Goal: Find specific page/section: Find specific page/section

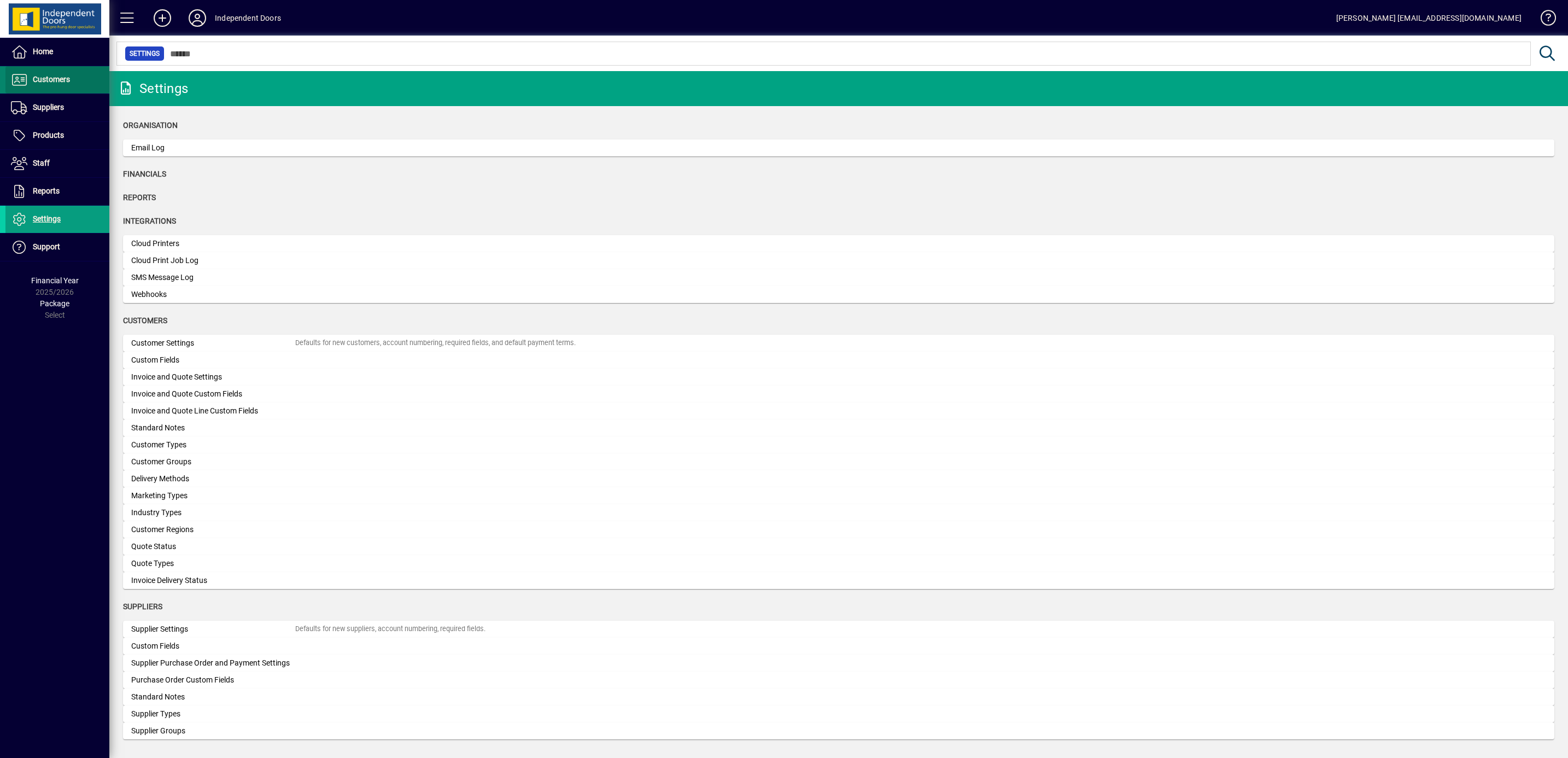
click at [47, 74] on span "Customers" at bounding box center [38, 80] width 65 height 13
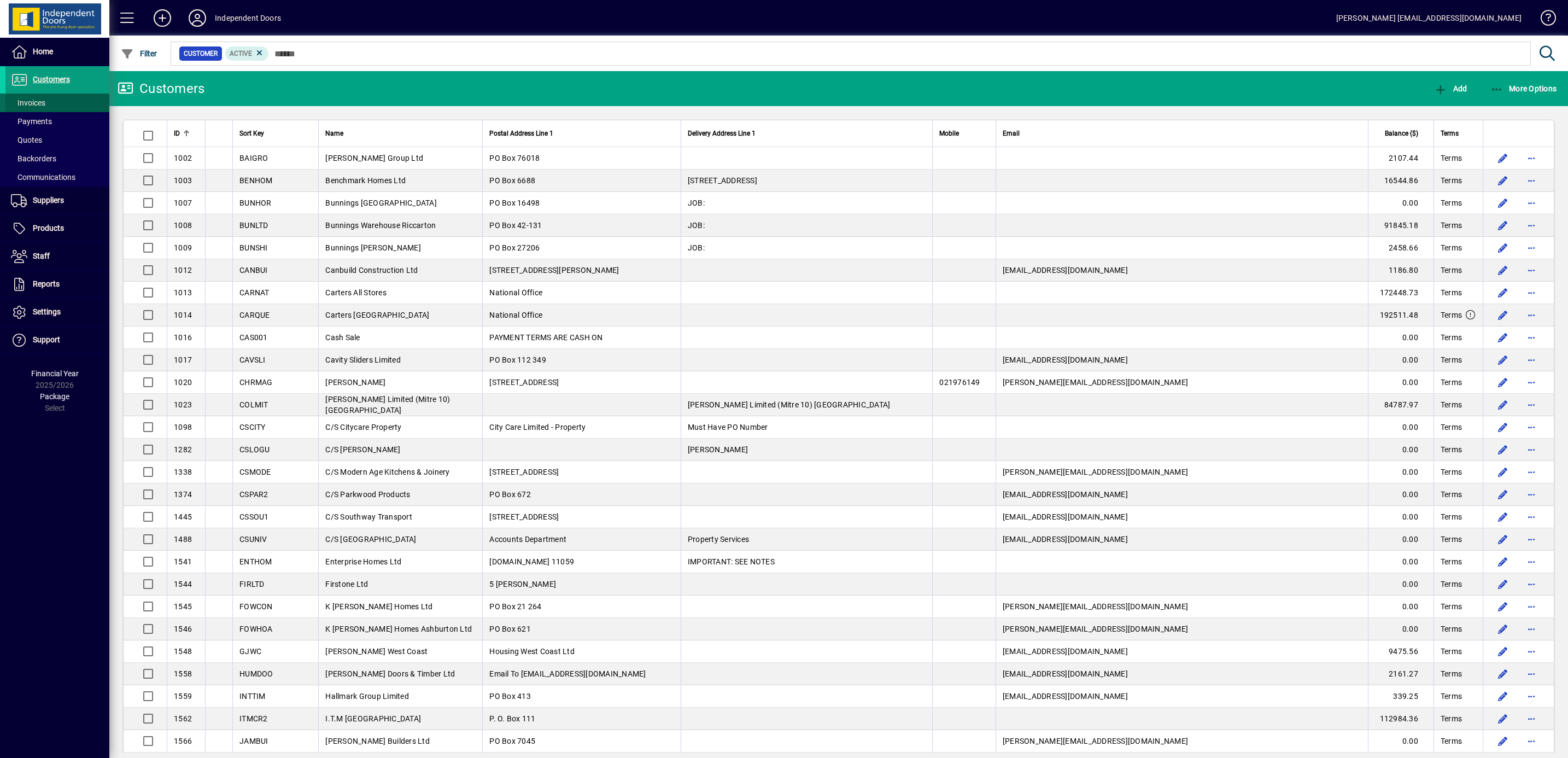
click at [33, 97] on span "Invoices" at bounding box center [26, 103] width 40 height 12
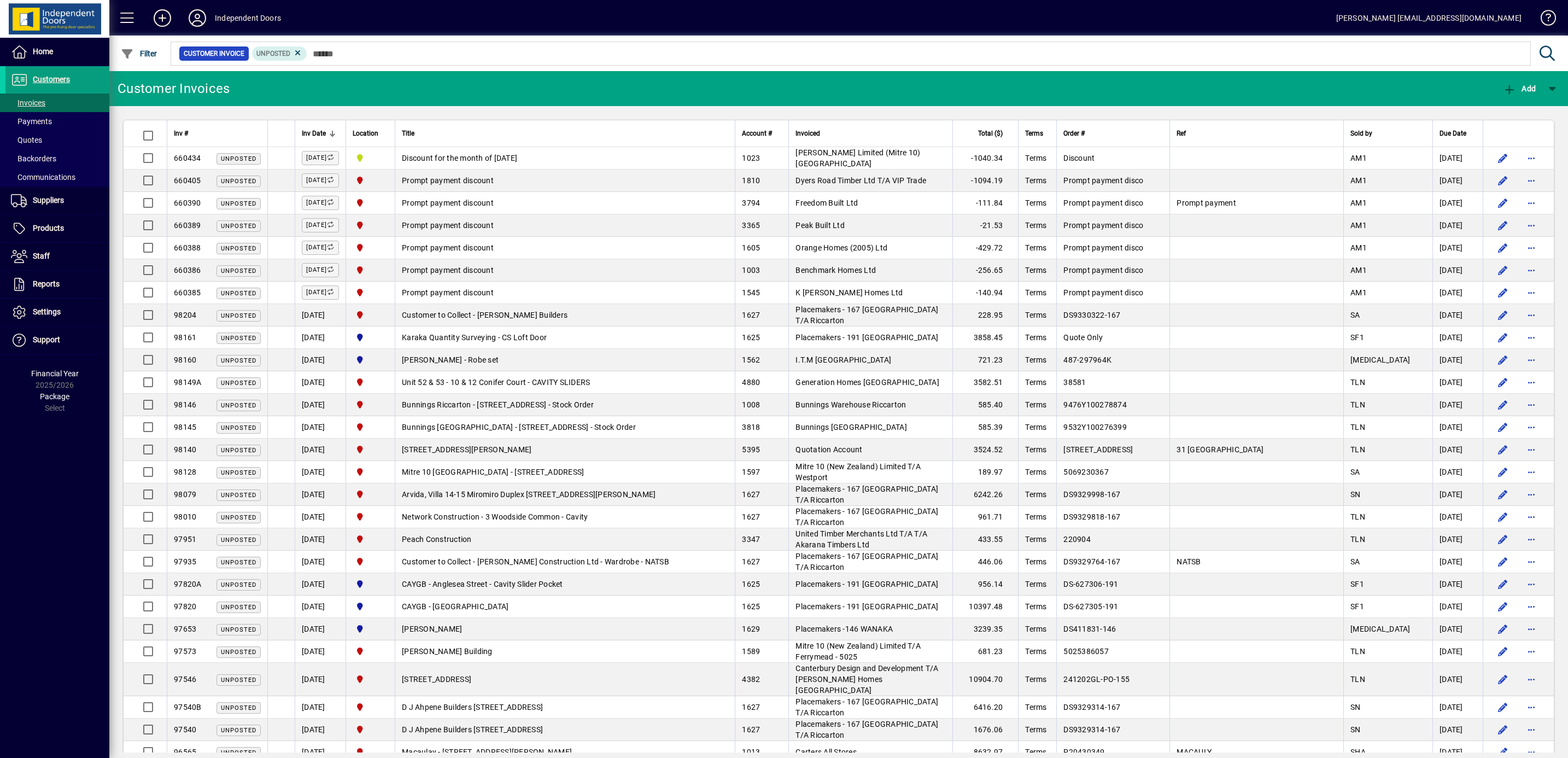
click at [197, 20] on icon at bounding box center [197, 17] width 22 height 17
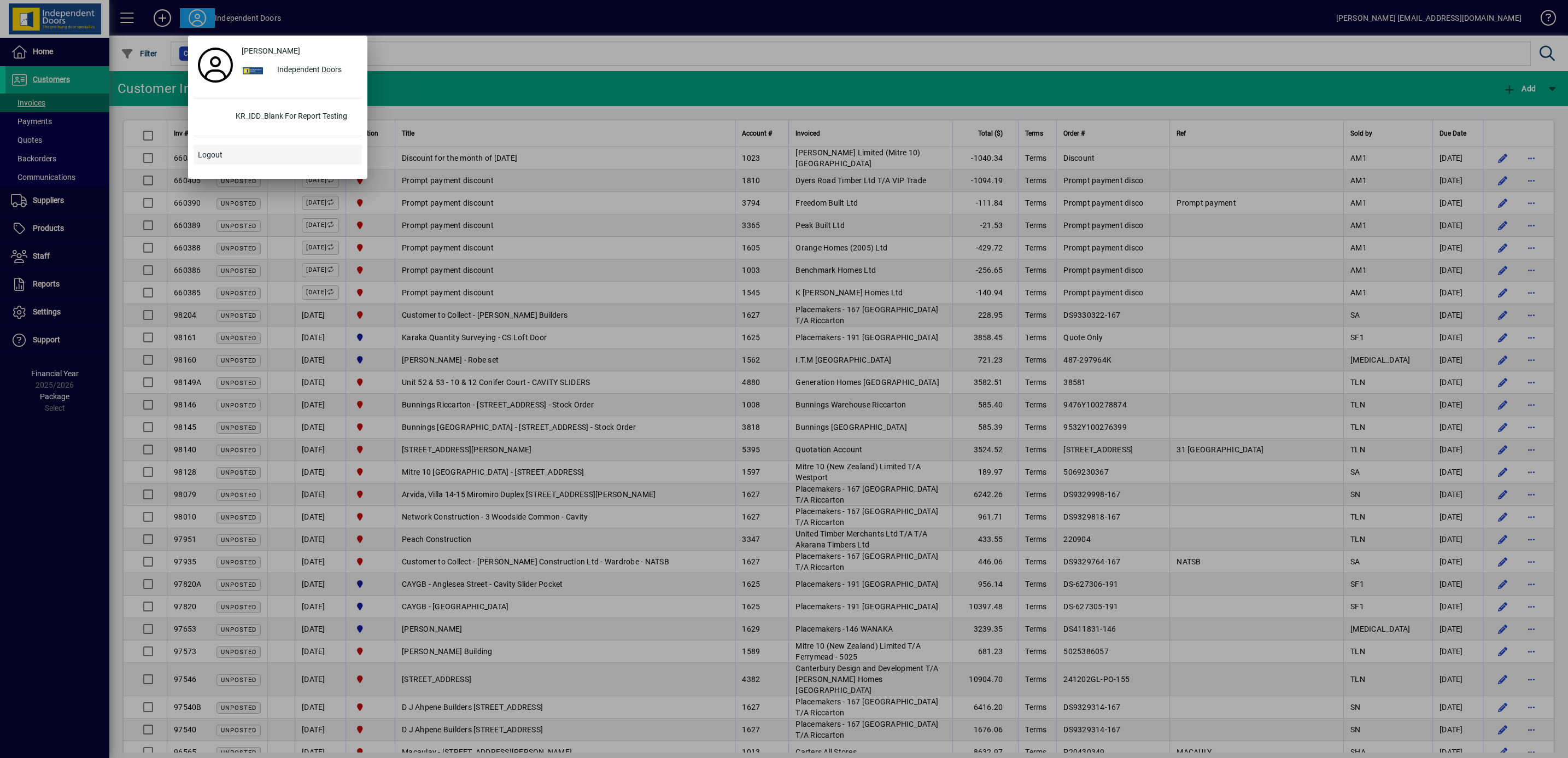
click at [235, 155] on span at bounding box center [278, 155] width 169 height 27
